Goal: Navigation & Orientation: Find specific page/section

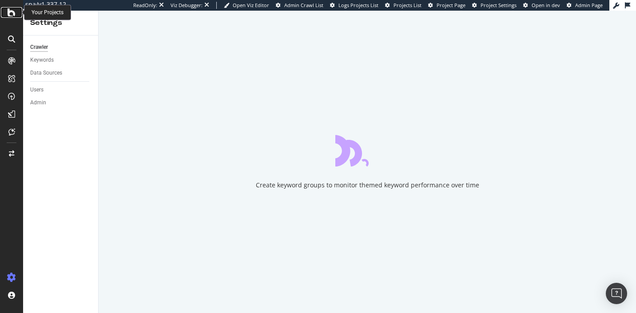
click at [13, 11] on icon at bounding box center [12, 12] width 8 height 11
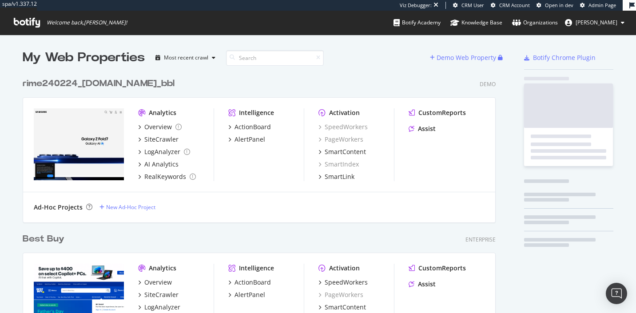
scroll to position [7377, 474]
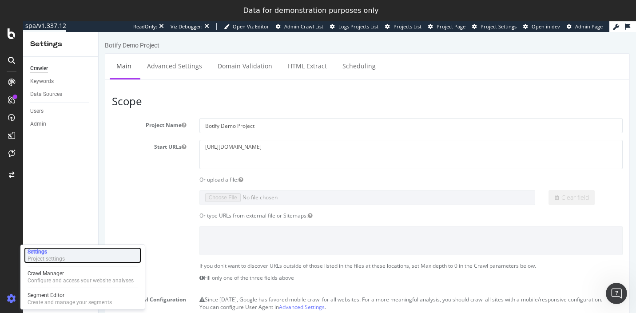
click at [39, 252] on div "Settings" at bounding box center [46, 251] width 37 height 7
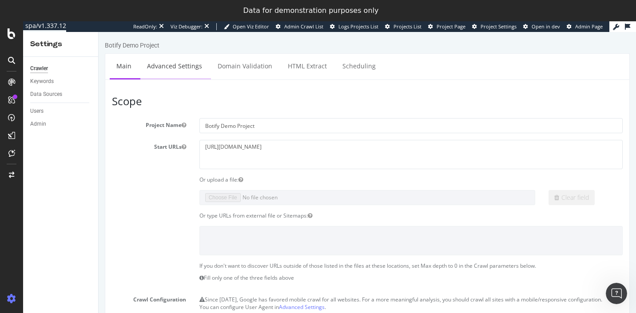
click at [155, 65] on link "Advanced Settings" at bounding box center [174, 66] width 68 height 24
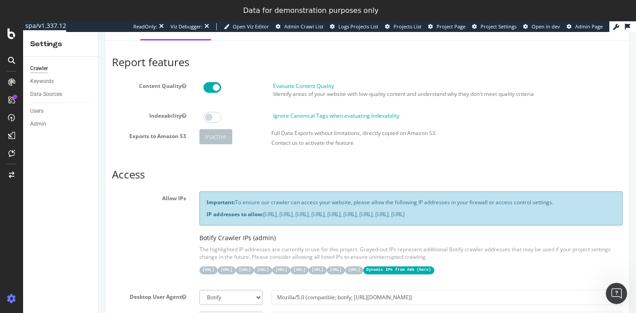
scroll to position [161, 0]
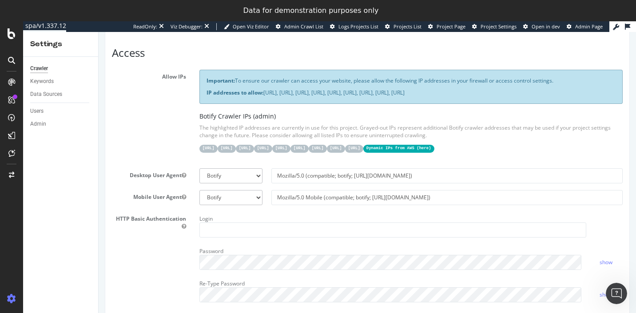
click at [363, 152] on code "Dynamic IPs from AWS ( here )" at bounding box center [398, 149] width 71 height 8
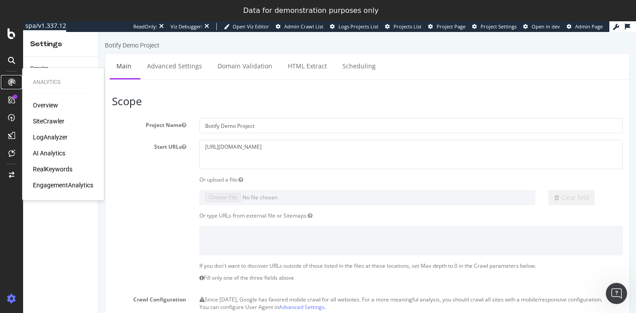
click at [10, 83] on icon at bounding box center [11, 82] width 7 height 7
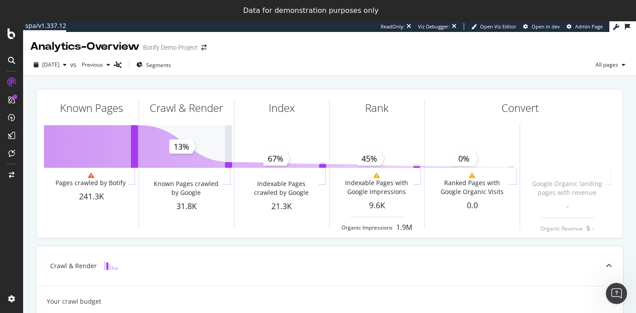
click at [503, 280] on div "Crawl & Render" at bounding box center [329, 266] width 587 height 40
